Goal: Contribute content: Add original content to the website for others to see

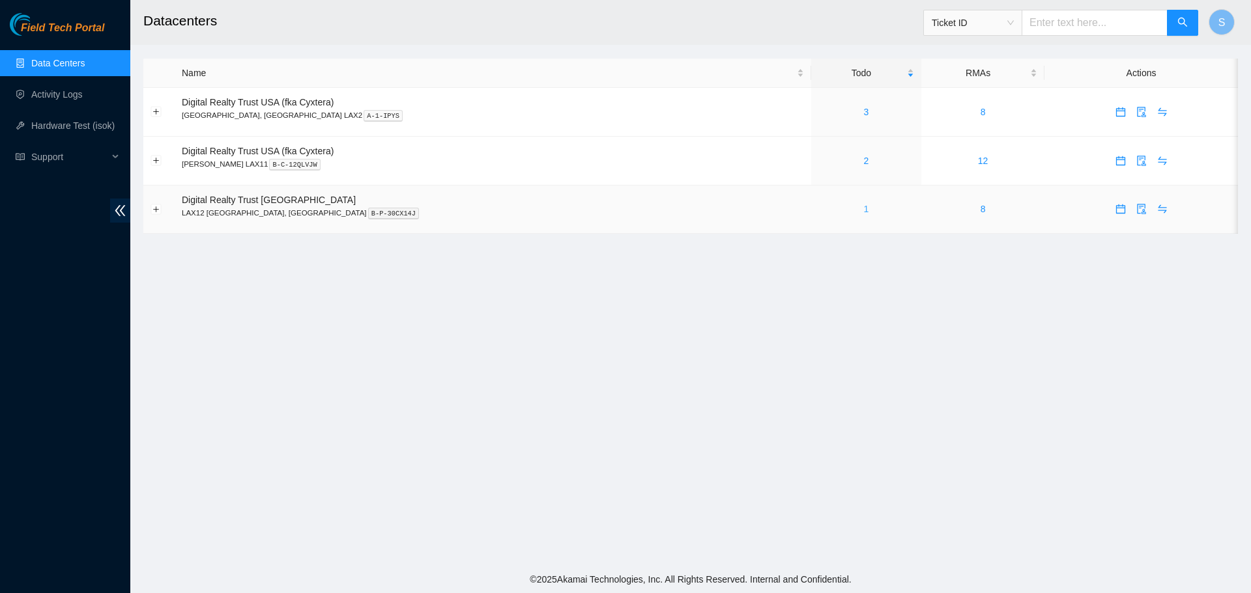
click at [863, 211] on link "1" at bounding box center [865, 209] width 5 height 10
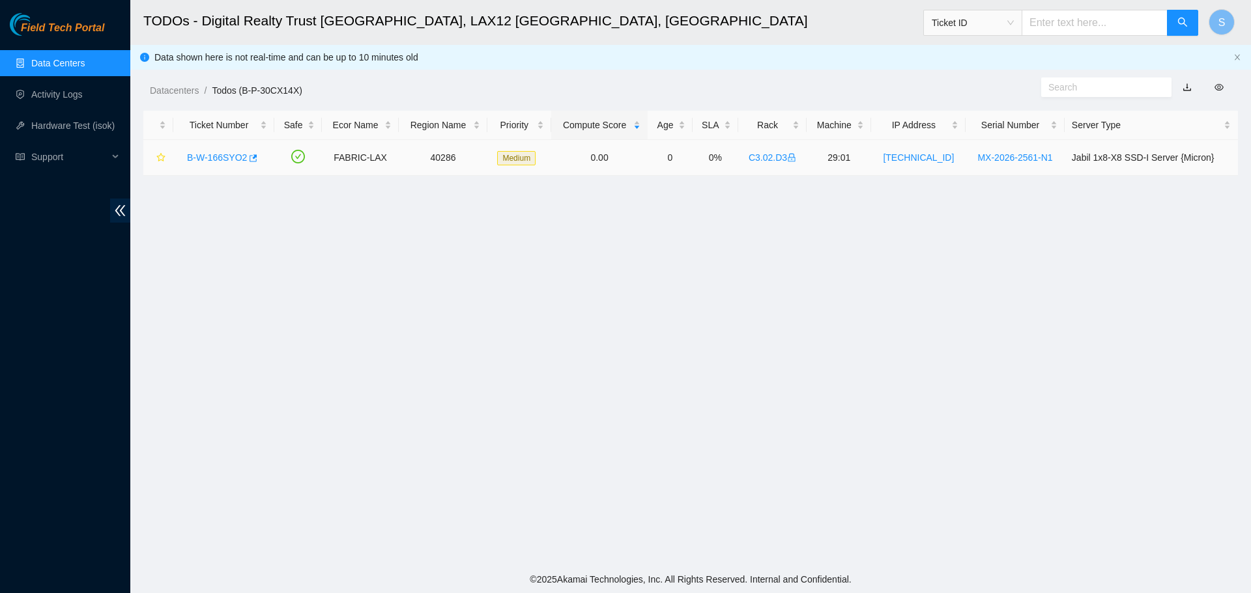
click at [213, 158] on link "B-W-166SYO2" at bounding box center [217, 157] width 60 height 10
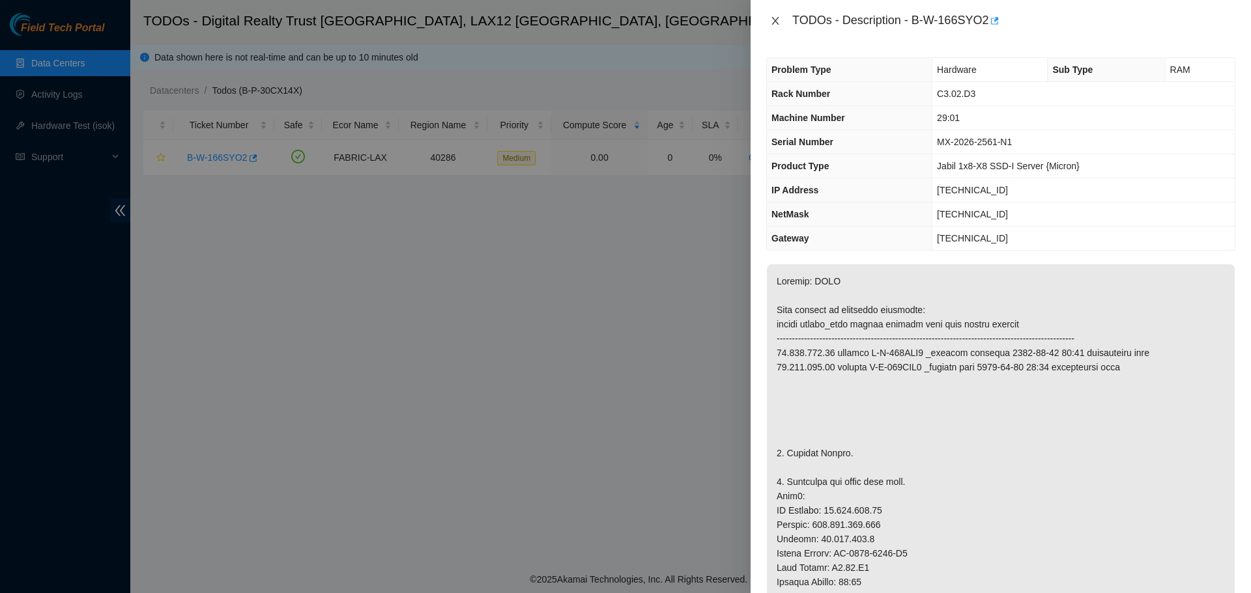
click at [776, 24] on icon "close" at bounding box center [775, 21] width 10 height 10
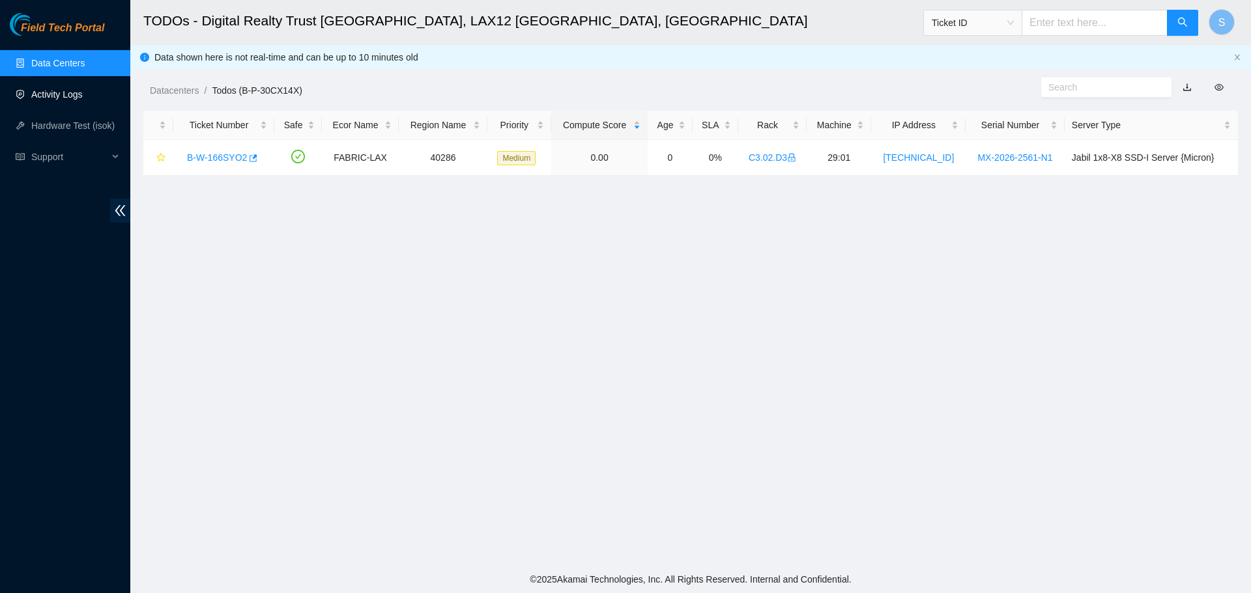
click at [83, 96] on link "Activity Logs" at bounding box center [56, 94] width 51 height 10
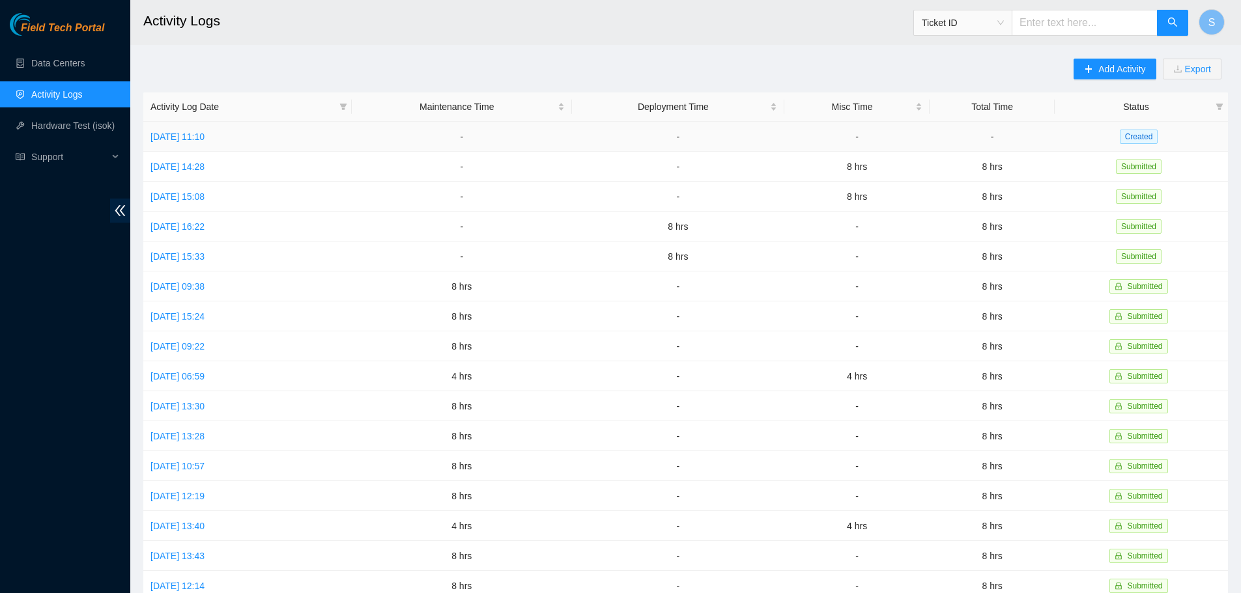
click at [212, 128] on td "Wed, 08 Oct 2025 11:10" at bounding box center [247, 137] width 208 height 30
click at [205, 134] on link "Wed, 08 Oct 2025 11:10" at bounding box center [177, 137] width 54 height 10
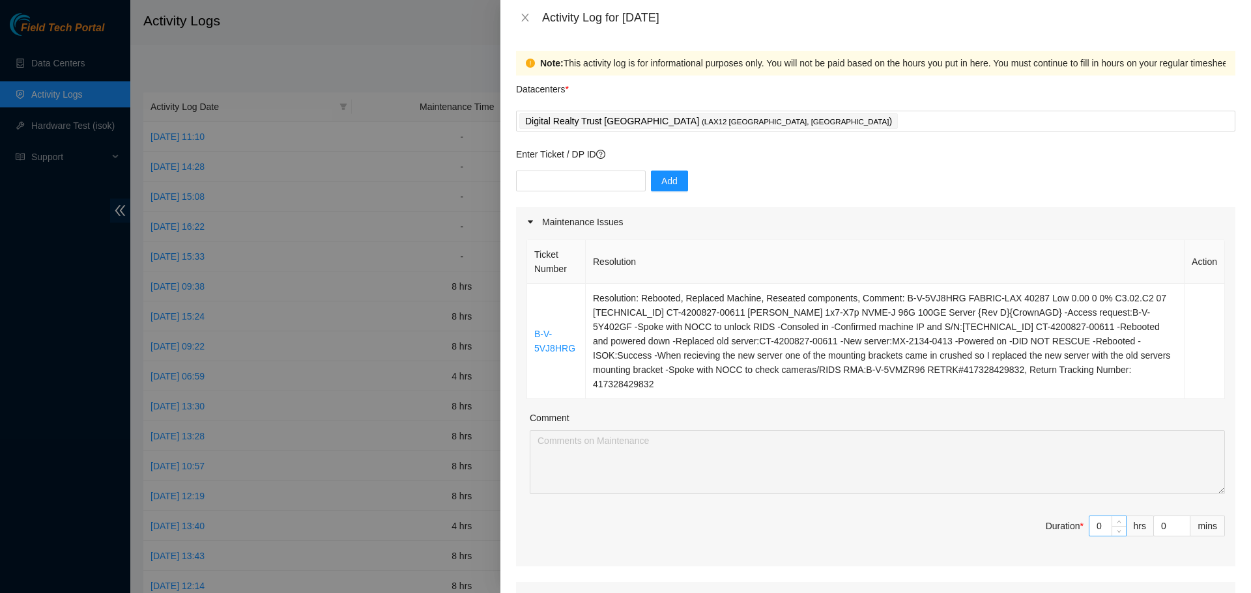
click at [1100, 517] on input "0" at bounding box center [1107, 527] width 36 height 20
type input "8"
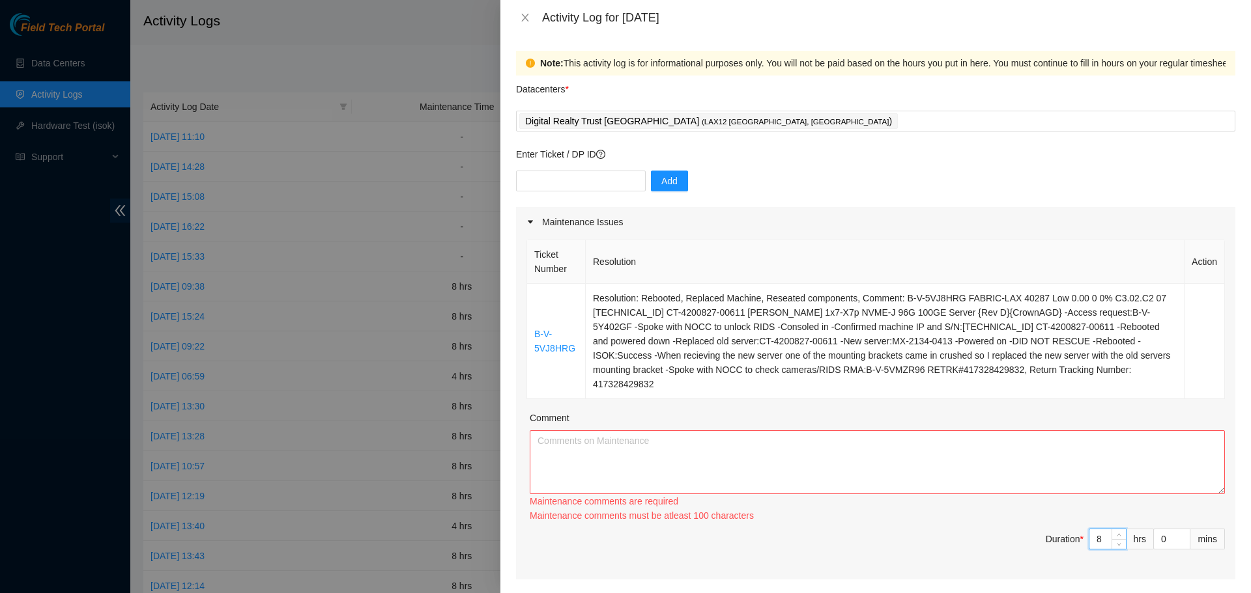
type input "8"
click at [1007, 455] on textarea "Comment" at bounding box center [877, 463] width 695 height 64
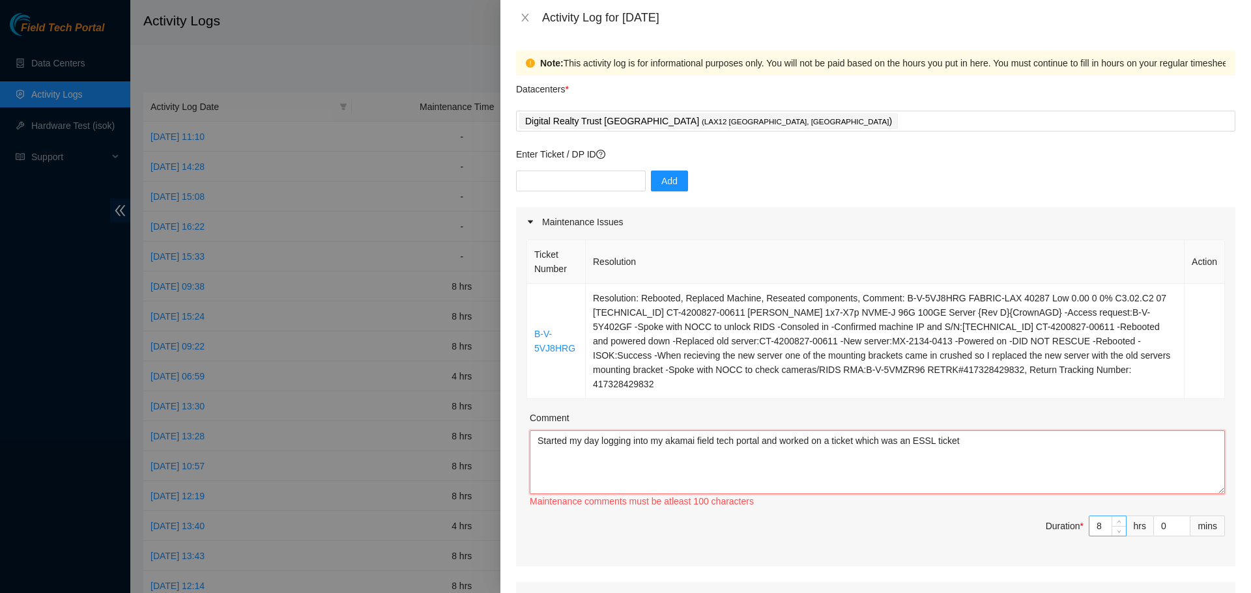
type textarea "Started my day logging into my akamai field tech portal and worked on a ticket …"
click at [1096, 517] on input "8" at bounding box center [1107, 527] width 36 height 20
type input "0"
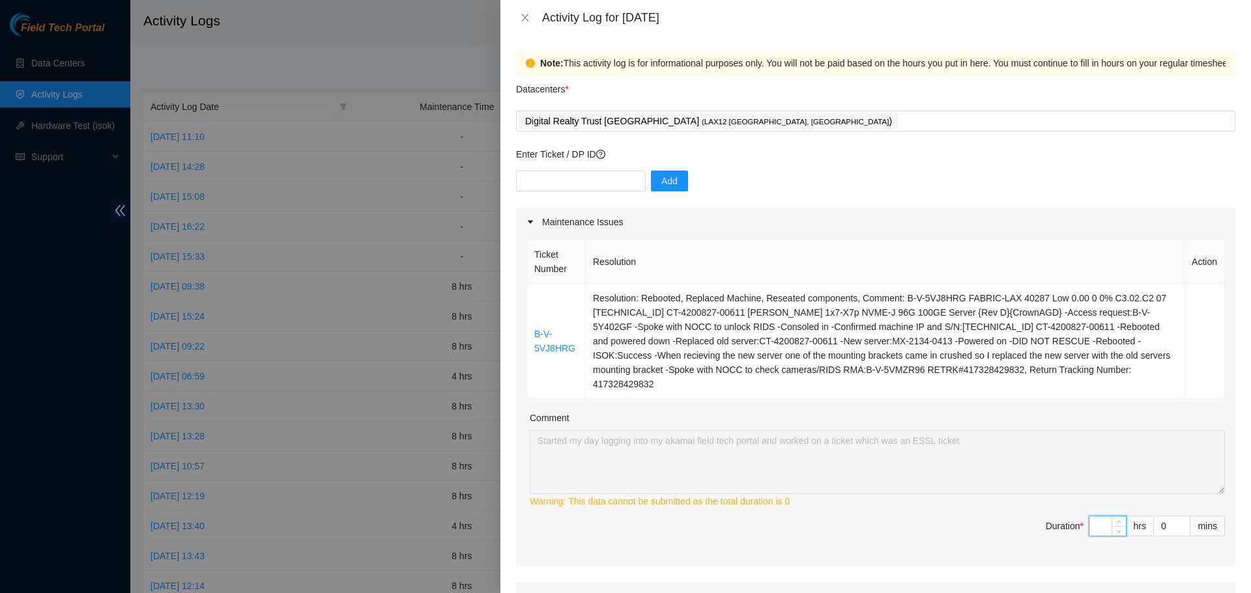
type input "4"
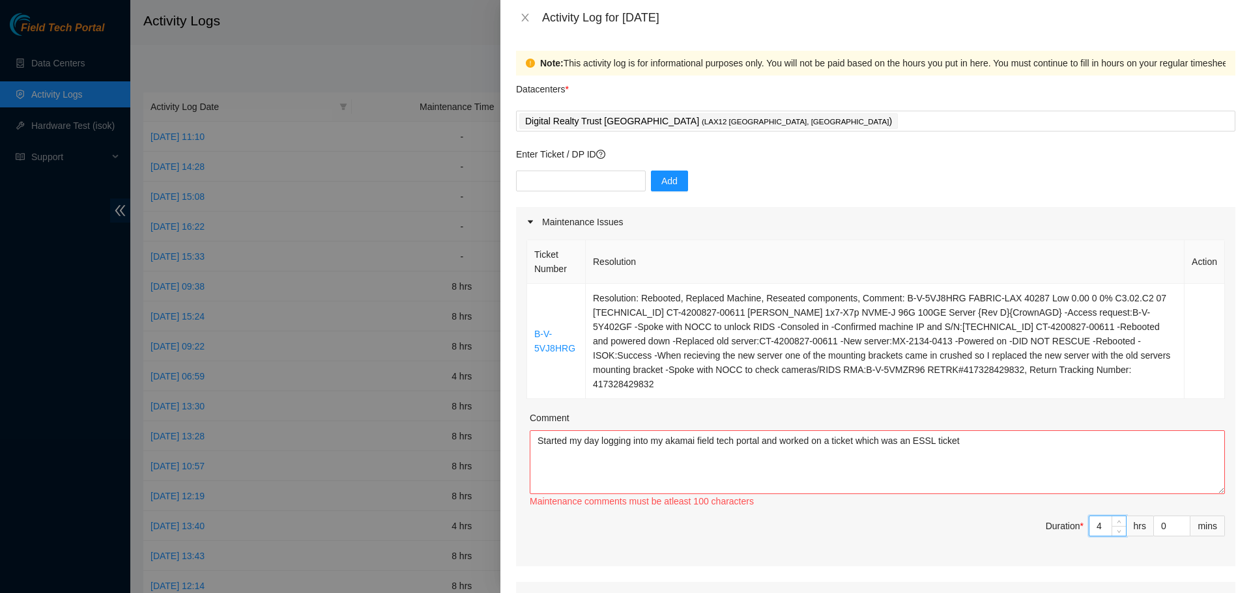
type input "4"
click at [1017, 431] on textarea "Started my day logging into my akamai field tech portal and worked on a ticket …" at bounding box center [877, 463] width 695 height 64
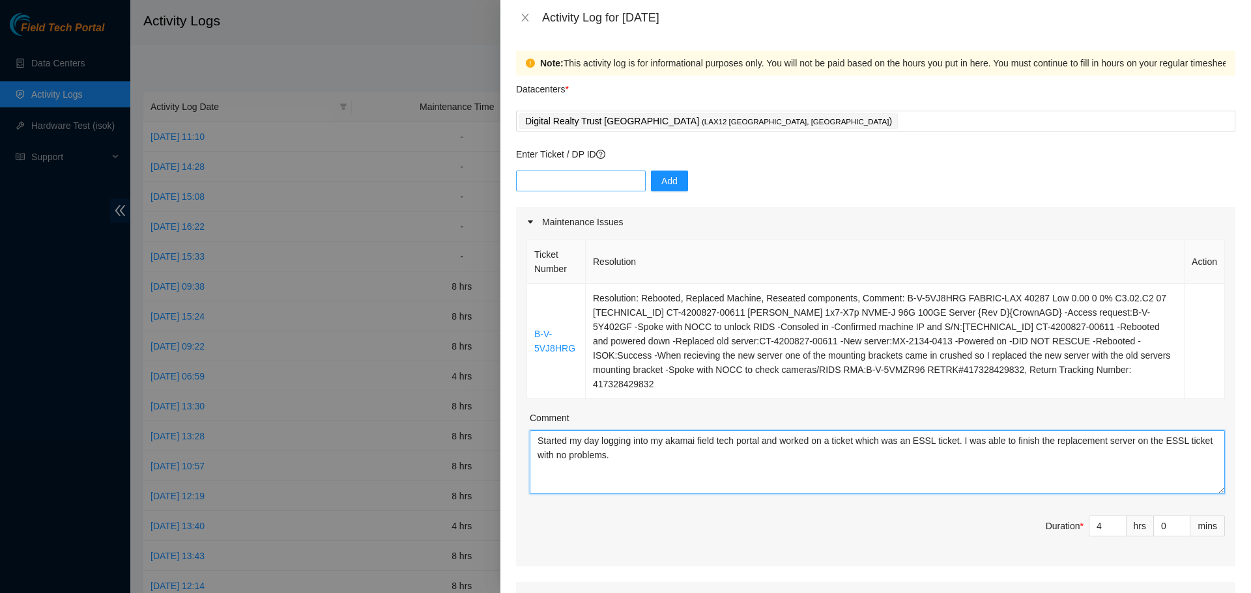
type textarea "Started my day logging into my akamai field tech portal and worked on a ticket …"
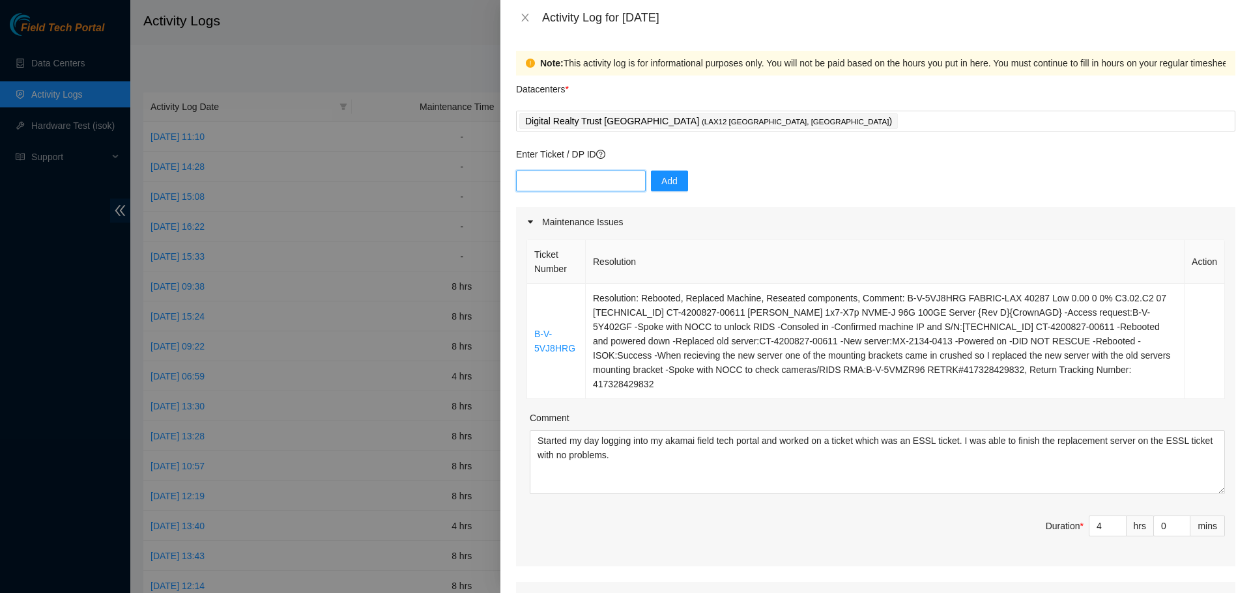
click at [586, 188] on input "text" at bounding box center [581, 181] width 130 height 21
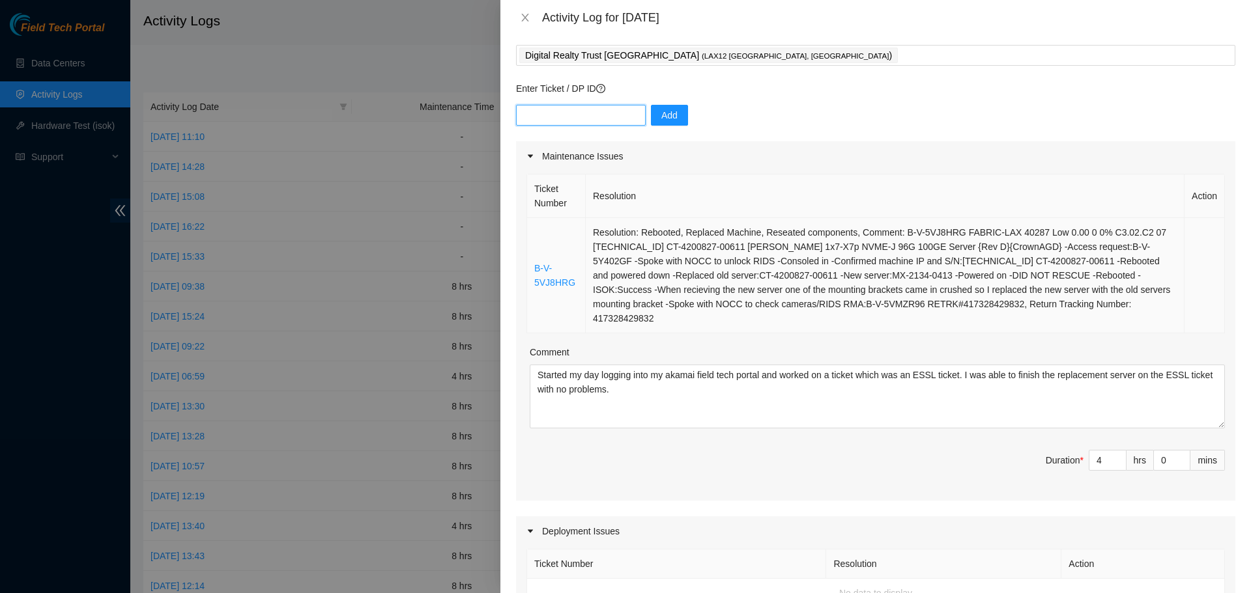
scroll to position [65, 0]
click at [604, 111] on input "text" at bounding box center [581, 116] width 130 height 21
paste input "DP79762"
type input "DP79762"
click at [661, 116] on span "Add" at bounding box center [669, 116] width 16 height 14
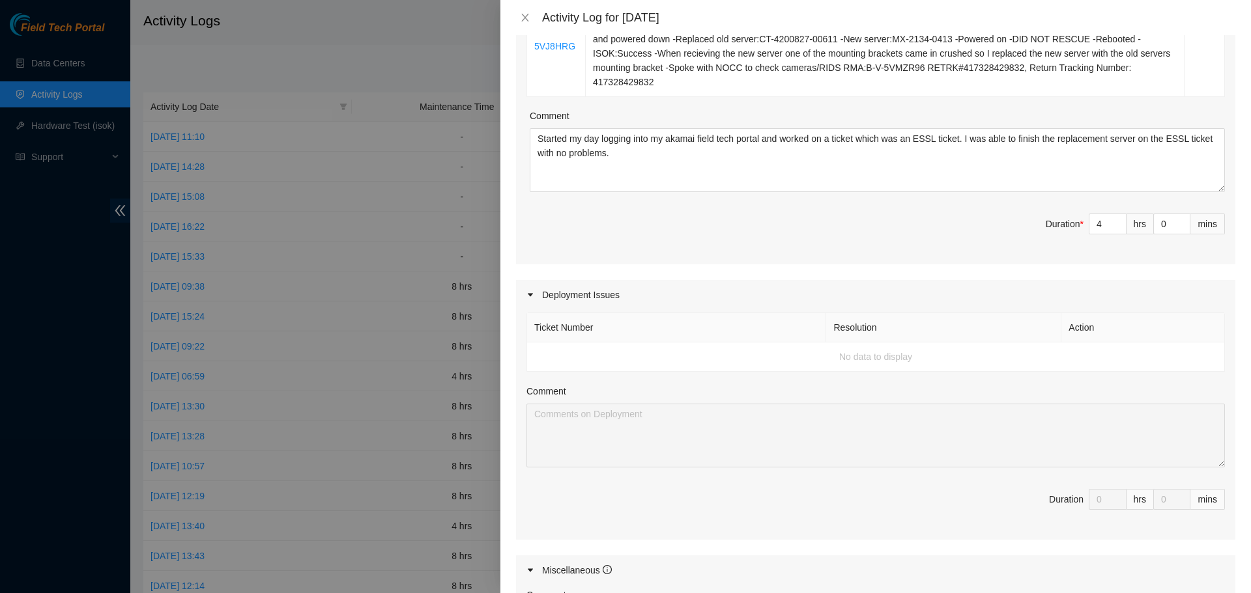
scroll to position [195, 0]
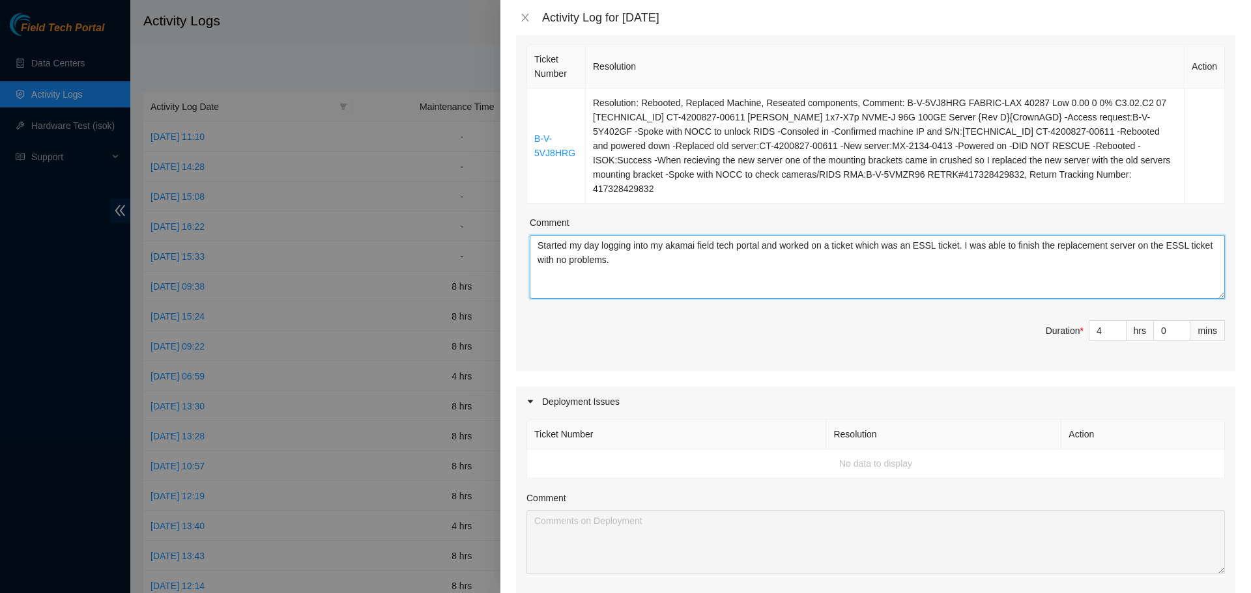
click at [737, 261] on textarea "Started my day logging into my akamai field tech portal and worked on a ticket …" at bounding box center [877, 267] width 695 height 64
paste textarea "DP79762"
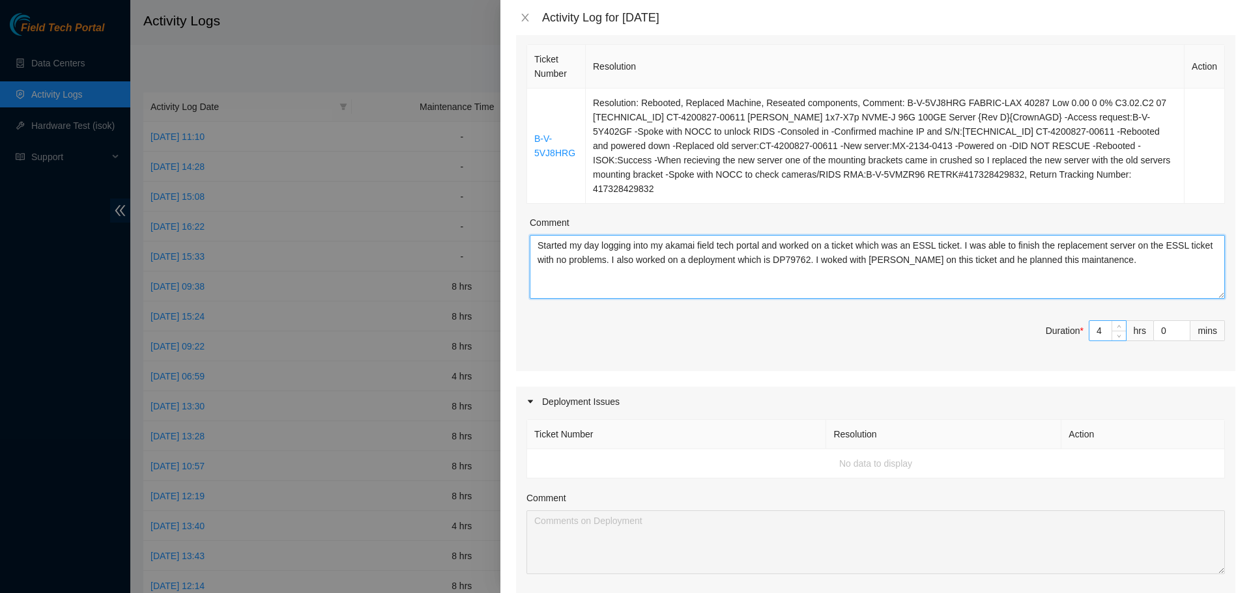
type textarea "Started my day logging into my akamai field tech portal and worked on a ticket …"
click at [1096, 321] on input "4" at bounding box center [1107, 331] width 36 height 20
type input "0"
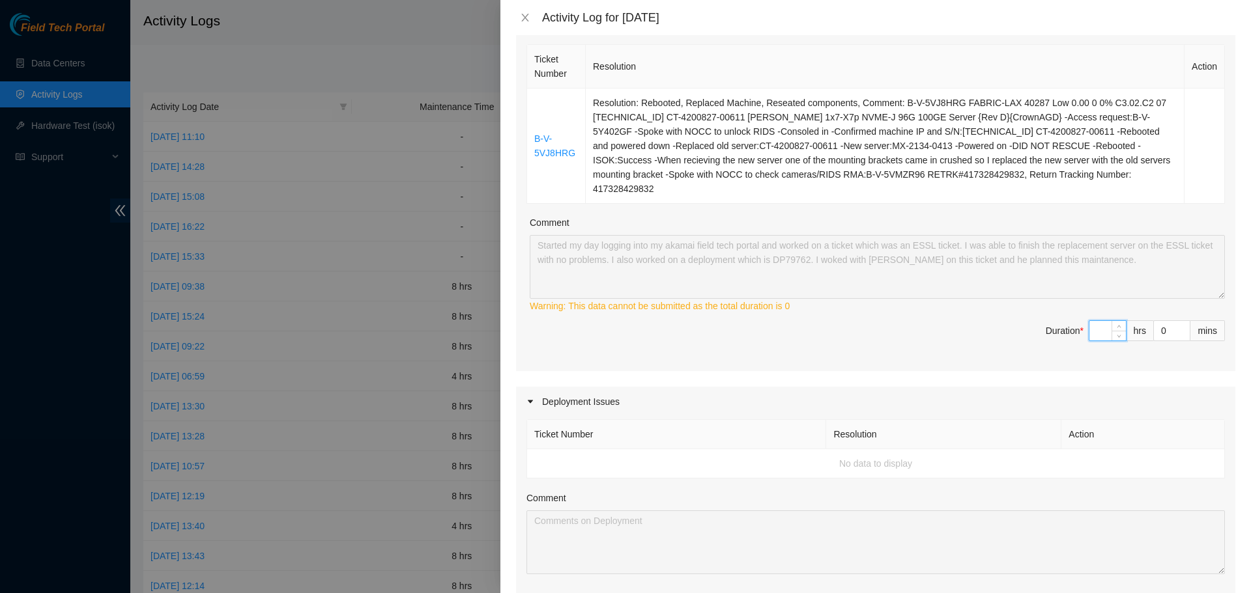
type input "8"
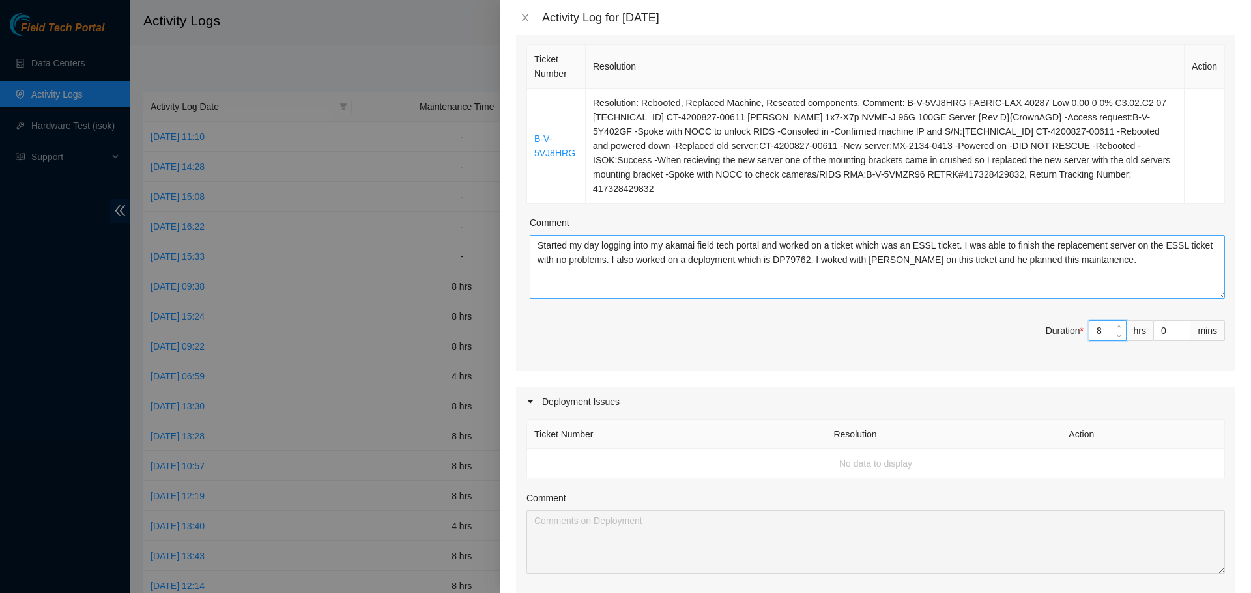
type input "8"
click at [1108, 247] on textarea "Started my day logging into my akamai field tech portal and worked on a ticket …" at bounding box center [877, 267] width 695 height 64
paste textarea "rked with Saymon on this ticket, and he planned this maintena"
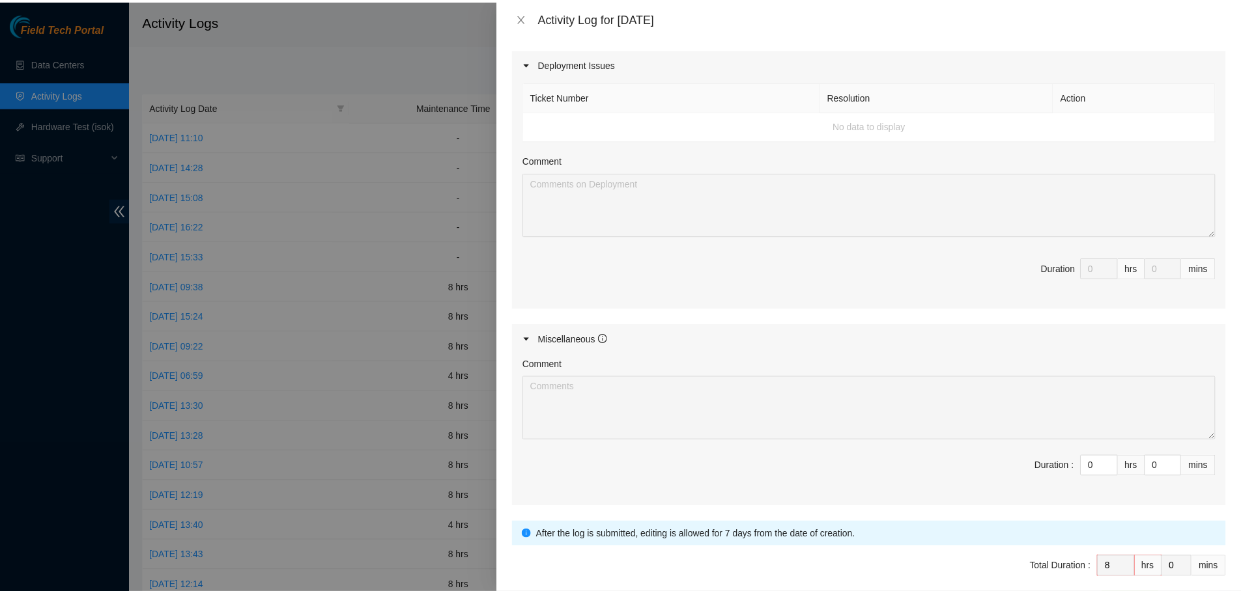
scroll to position [575, 0]
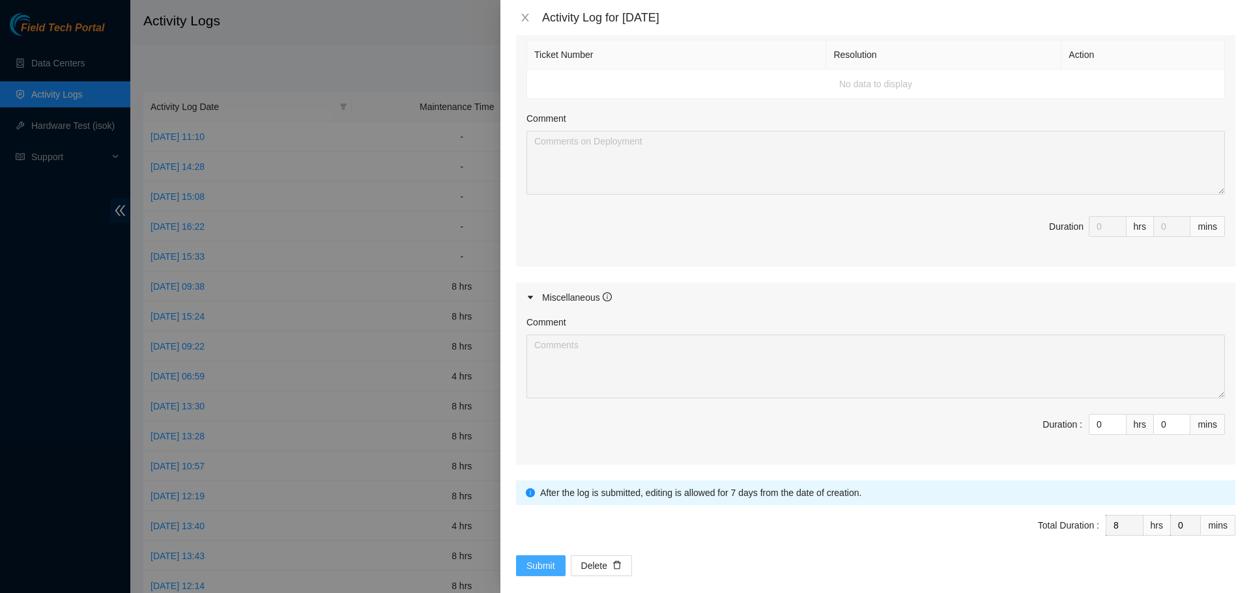
type textarea "Started my day logging into my akamai field tech portal and worked on a ticket …"
click at [560, 556] on button "Submit" at bounding box center [541, 566] width 50 height 21
